Goal: Transaction & Acquisition: Book appointment/travel/reservation

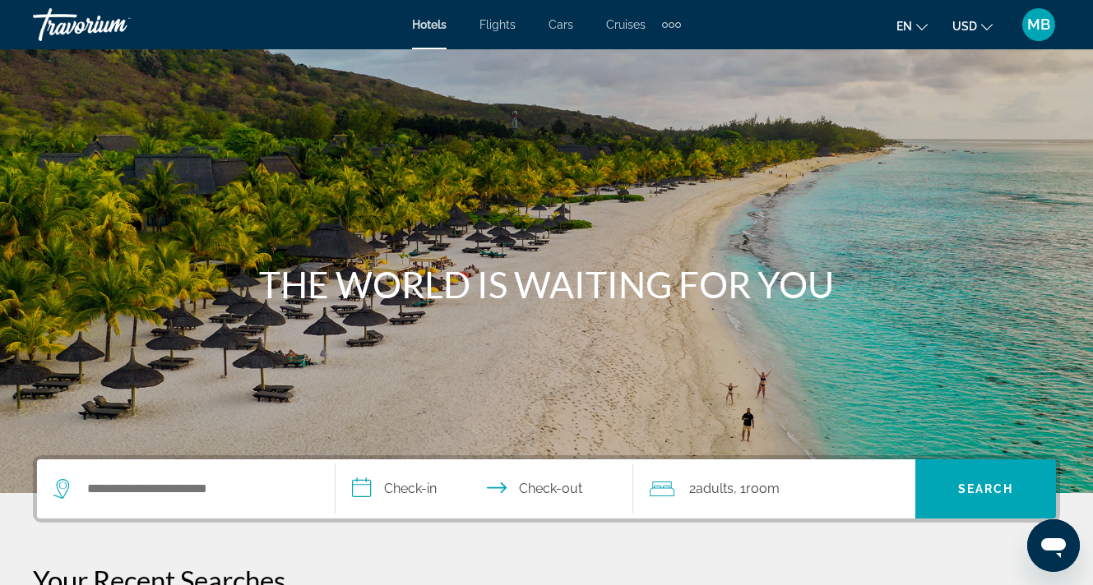
click at [1043, 30] on span "MB" at bounding box center [1038, 24] width 23 height 16
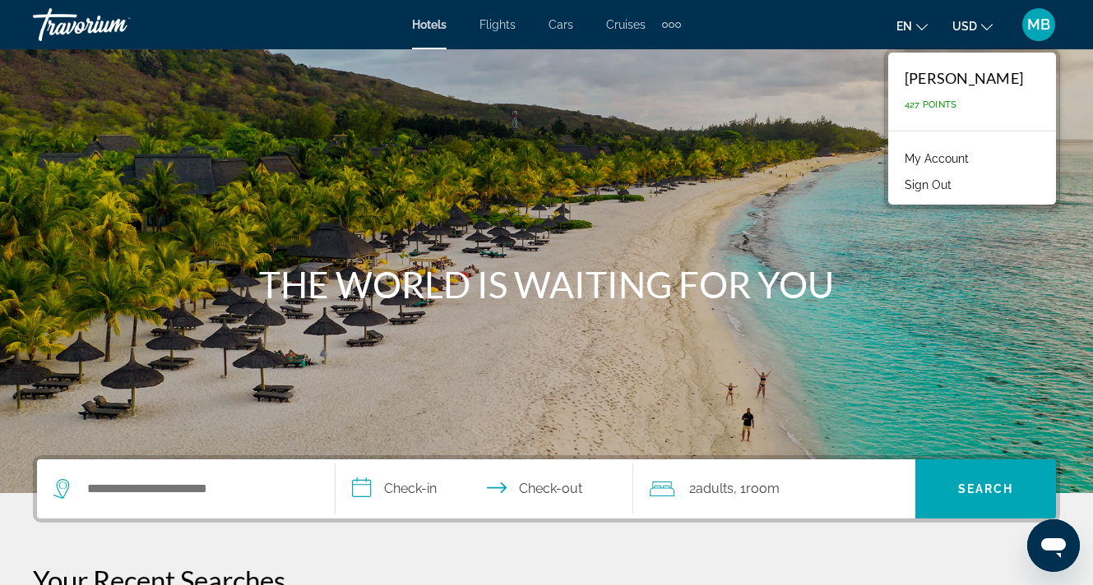
click at [1043, 30] on span "MB" at bounding box center [1038, 24] width 23 height 16
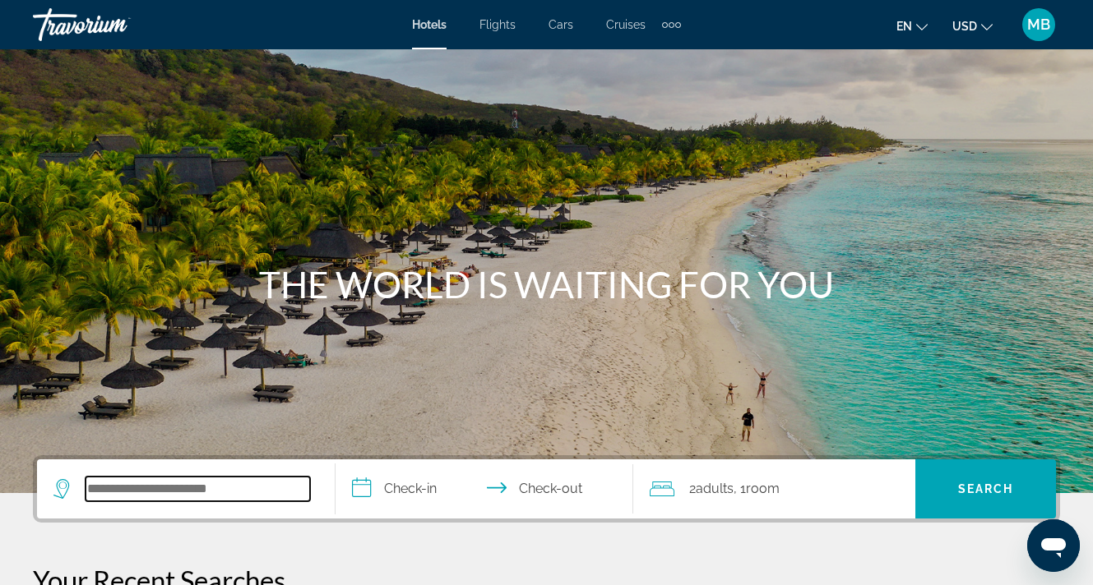
click at [205, 492] on input "Search widget" at bounding box center [198, 489] width 224 height 25
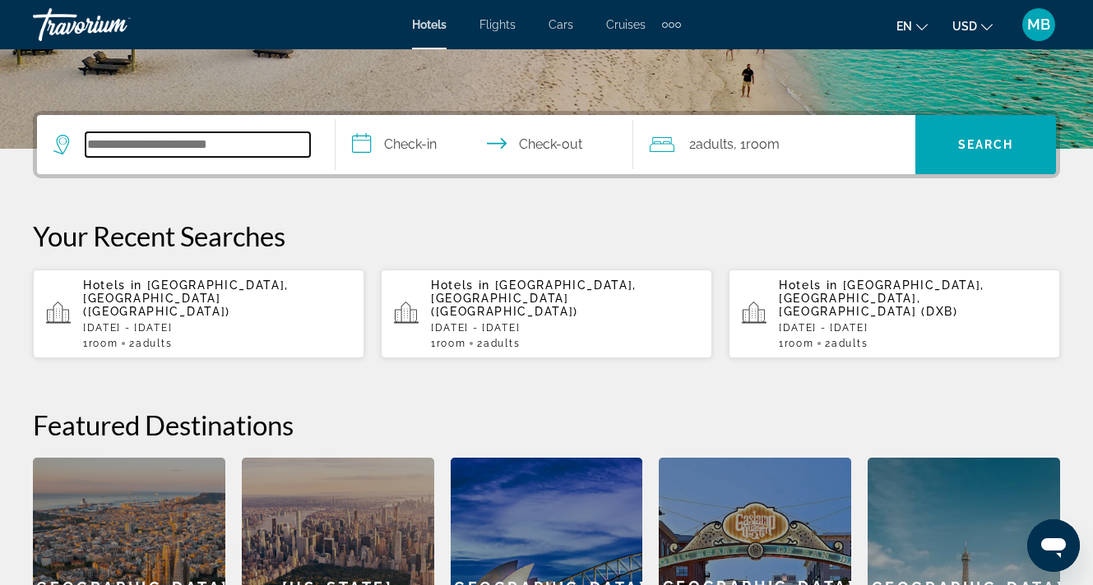
scroll to position [402, 0]
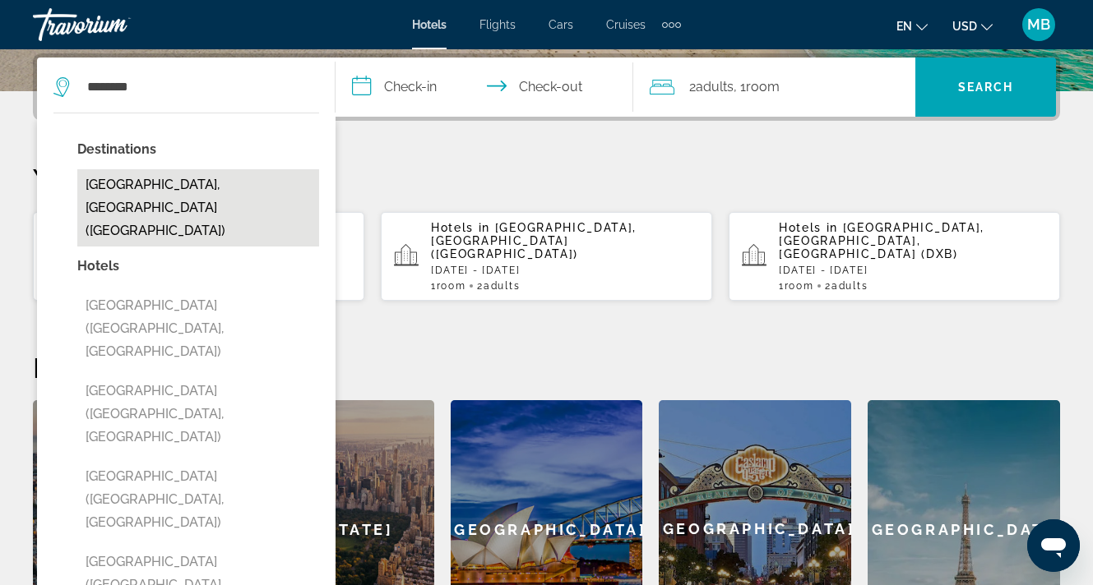
drag, startPoint x: 205, startPoint y: 492, endPoint x: 200, endPoint y: 191, distance: 300.9
click at [200, 191] on button "[GEOGRAPHIC_DATA], [GEOGRAPHIC_DATA] ([GEOGRAPHIC_DATA])" at bounding box center [198, 207] width 242 height 77
type input "**********"
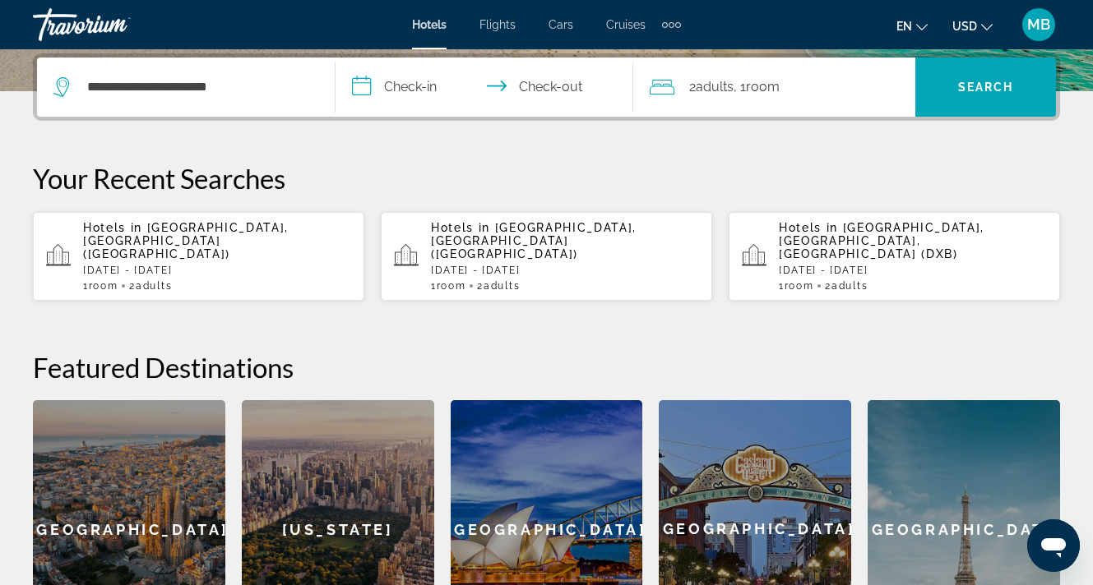
click at [409, 82] on input "**********" at bounding box center [487, 90] width 305 height 64
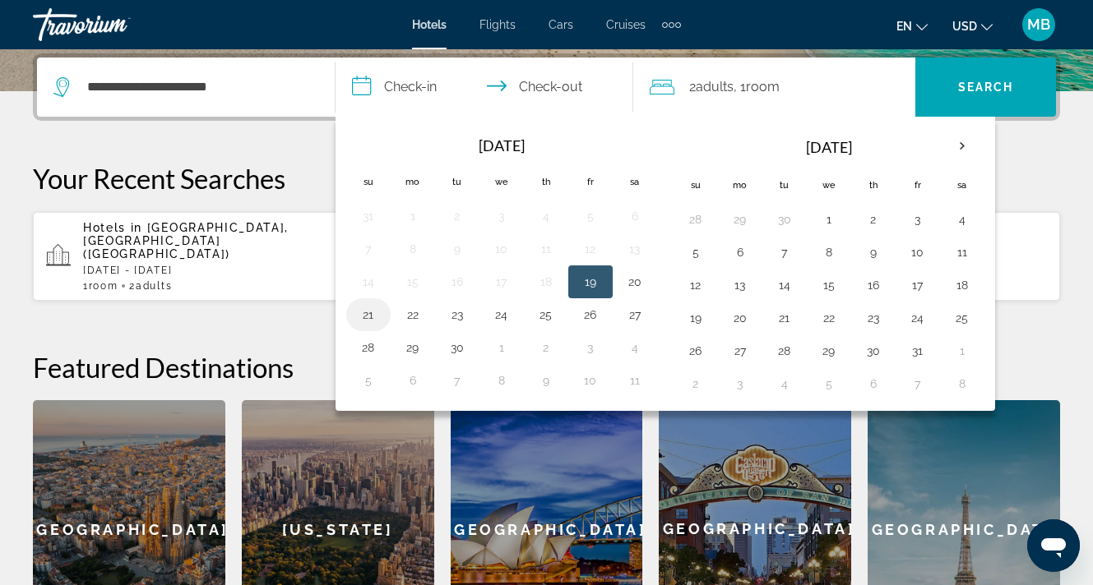
click at [372, 315] on button "21" at bounding box center [368, 314] width 26 height 23
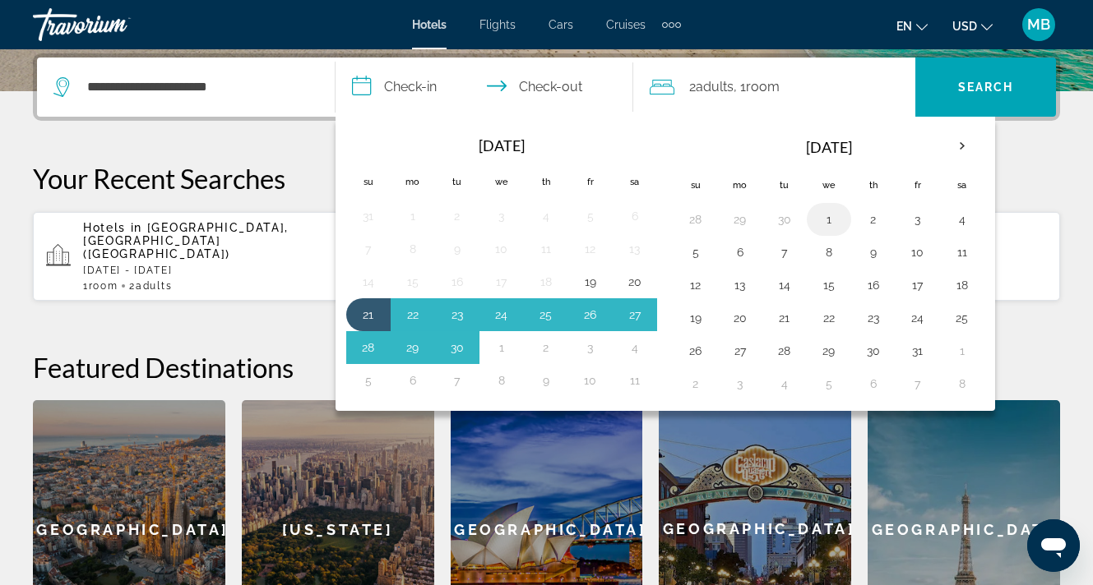
click at [830, 229] on button "1" at bounding box center [829, 219] width 26 height 23
type input "**********"
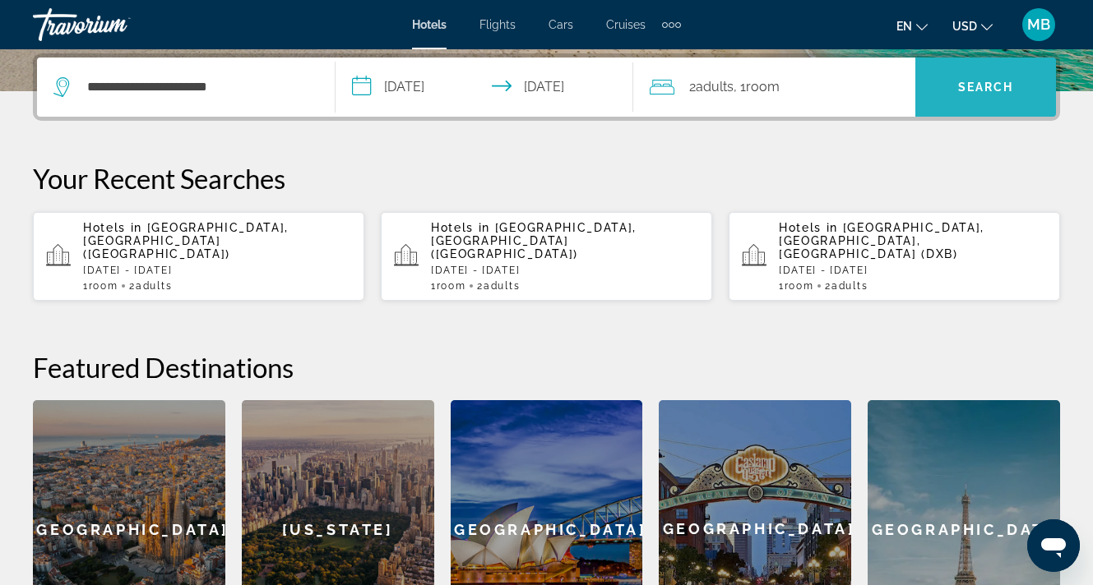
click at [954, 81] on span "Search widget" at bounding box center [985, 86] width 141 height 39
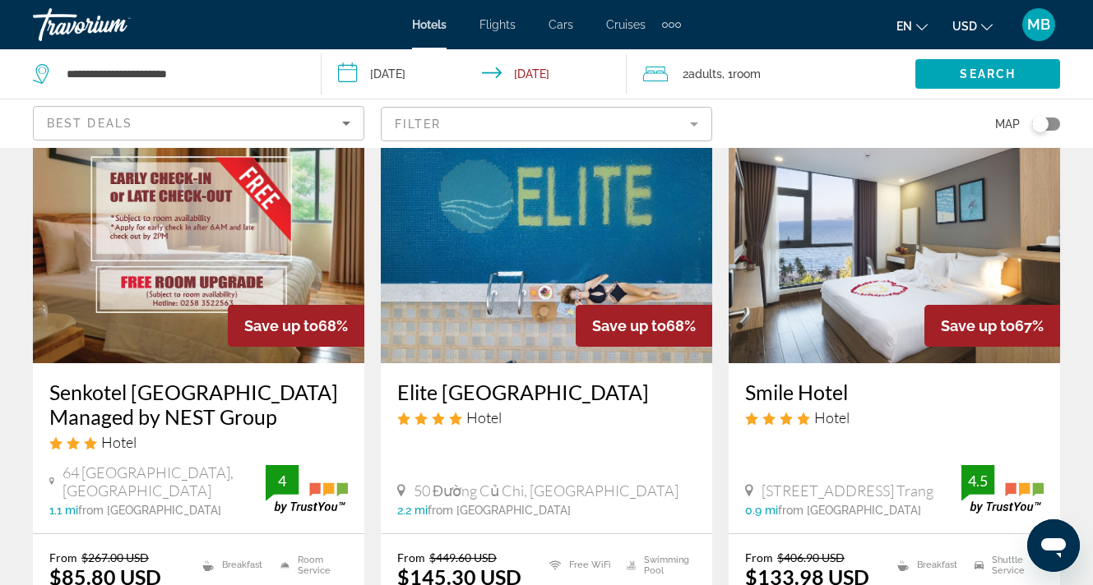
scroll to position [90, 0]
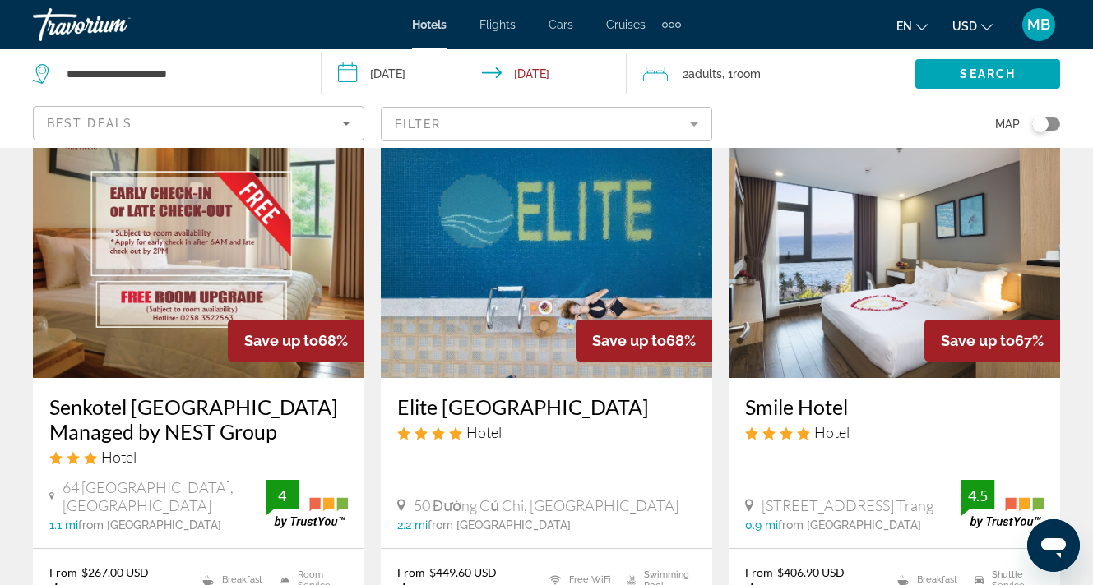
click at [1051, 122] on div "Toggle map" at bounding box center [1046, 124] width 28 height 13
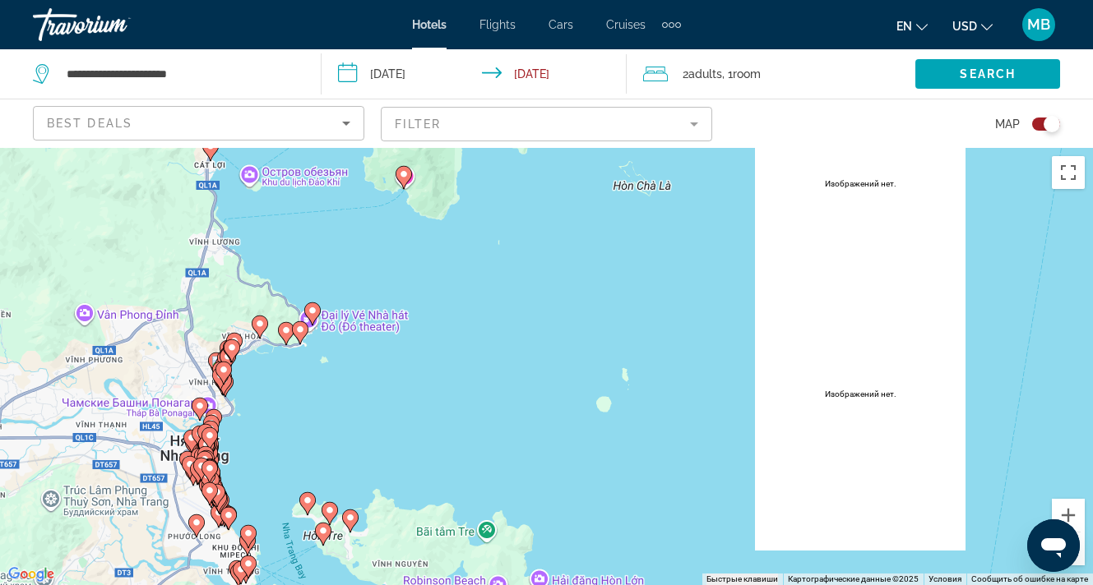
click at [1045, 124] on div "Toggle map" at bounding box center [1051, 124] width 16 height 16
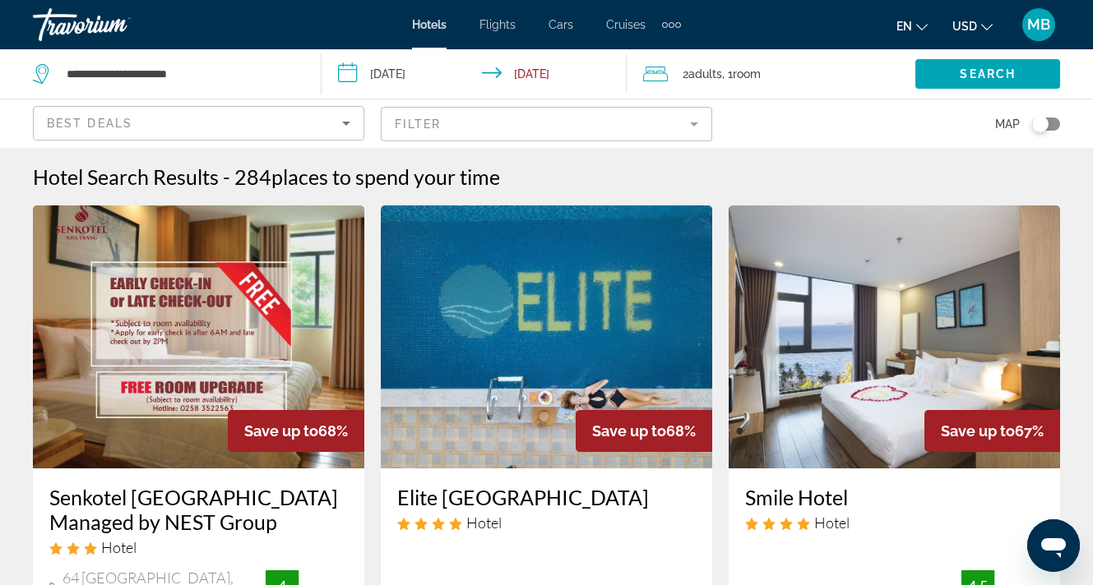
click at [673, 126] on mat-form-field "Filter" at bounding box center [546, 124] width 331 height 35
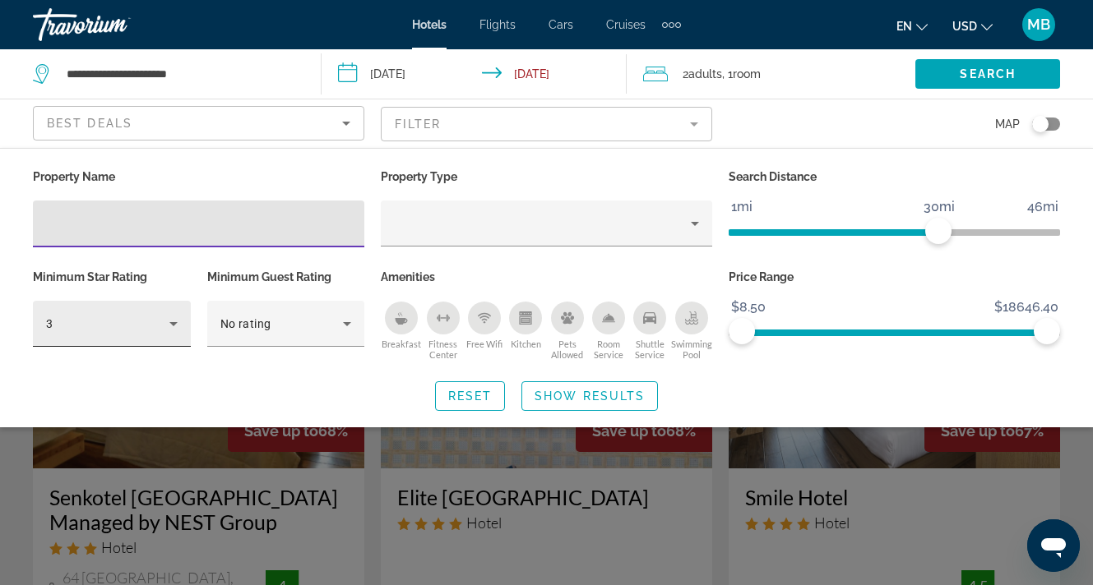
click at [137, 334] on div "3" at bounding box center [107, 324] width 123 height 20
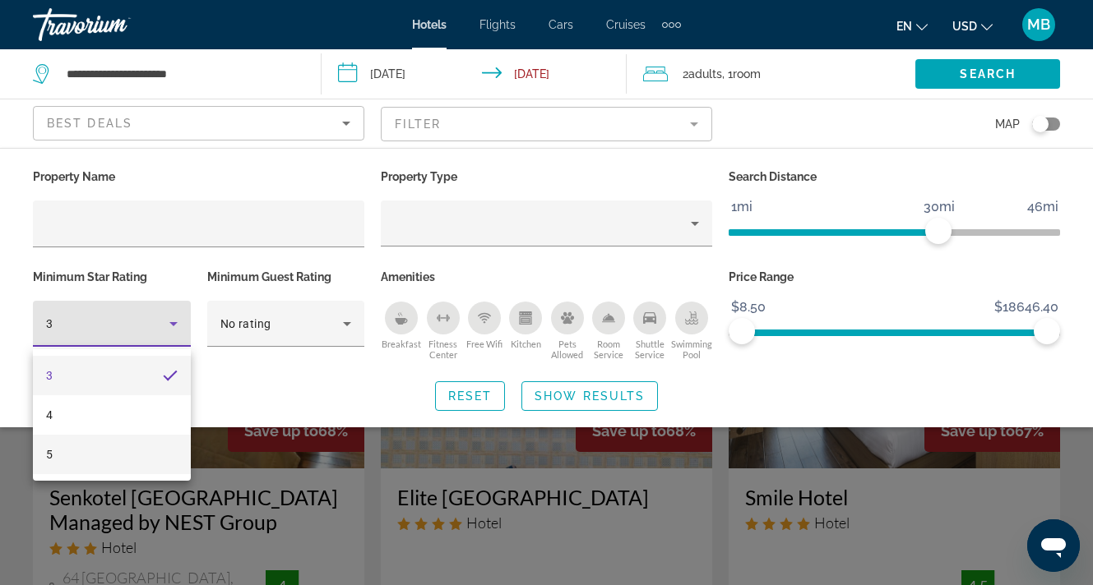
click at [82, 455] on mat-option "5" at bounding box center [112, 454] width 158 height 39
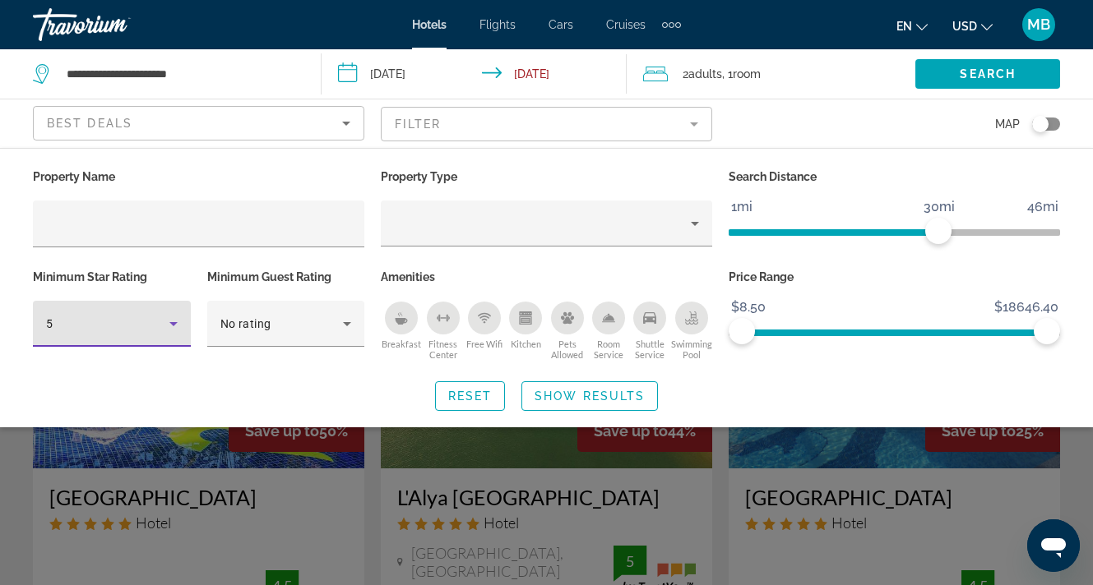
click at [594, 488] on div "Search widget" at bounding box center [546, 416] width 1093 height 339
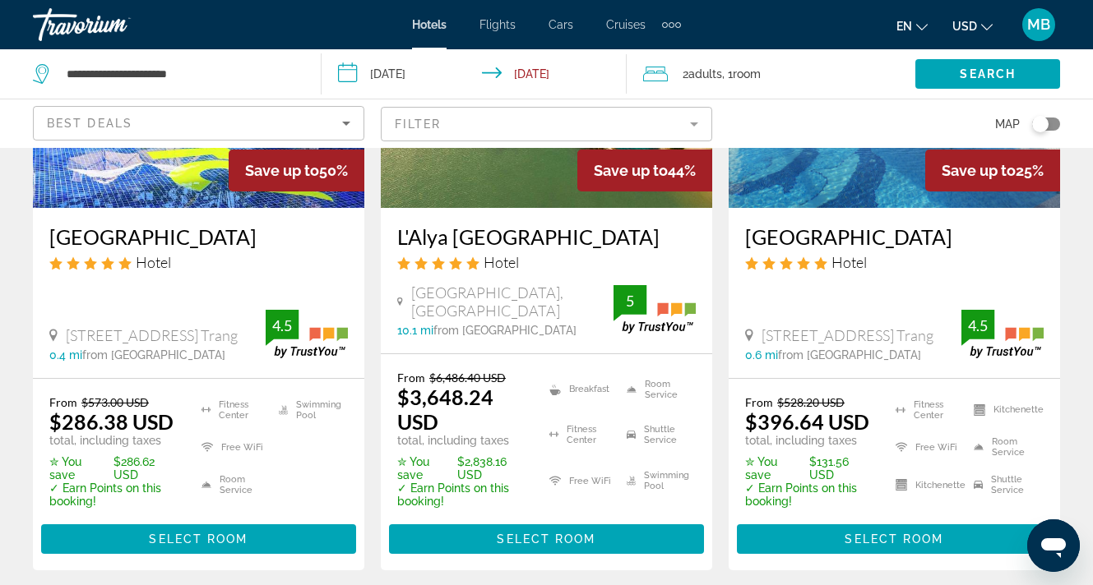
scroll to position [288, 0]
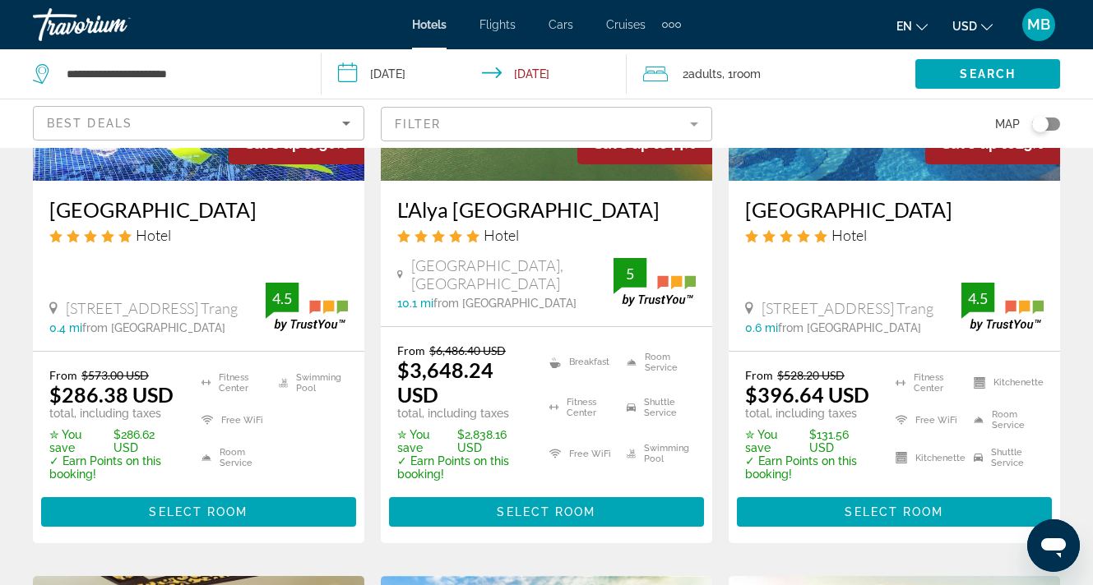
click at [1048, 120] on div "Toggle map" at bounding box center [1046, 124] width 28 height 13
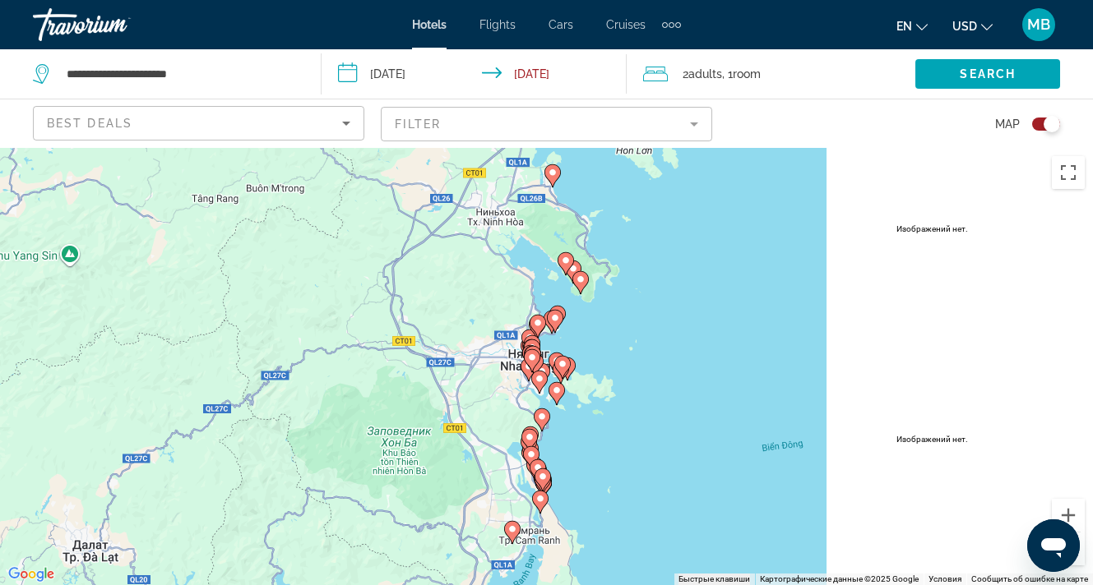
click at [1038, 122] on div "Toggle map" at bounding box center [1046, 124] width 28 height 13
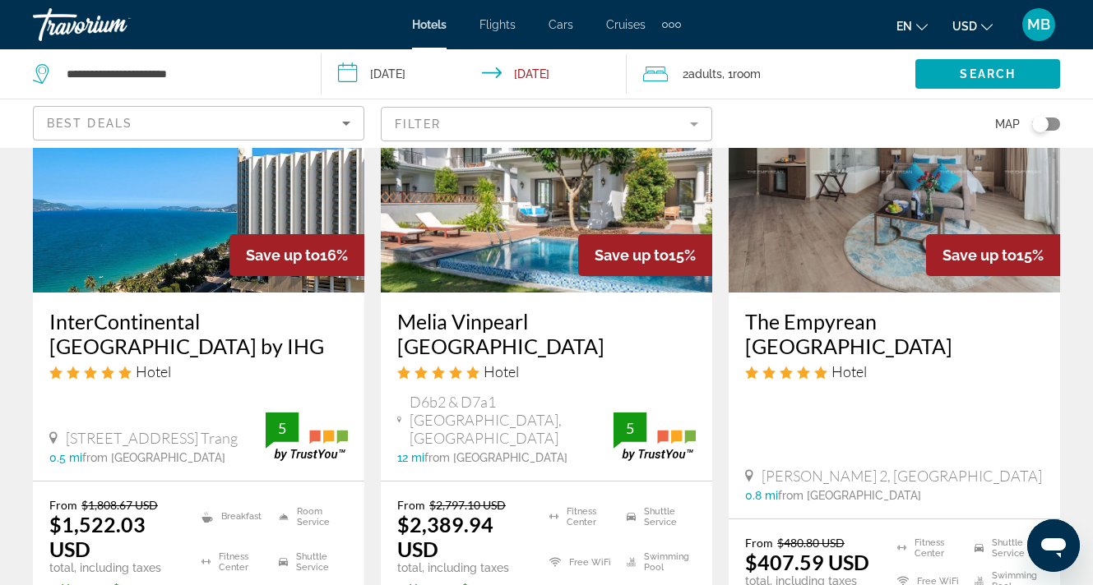
scroll to position [1495, 0]
